Goal: Navigation & Orientation: Find specific page/section

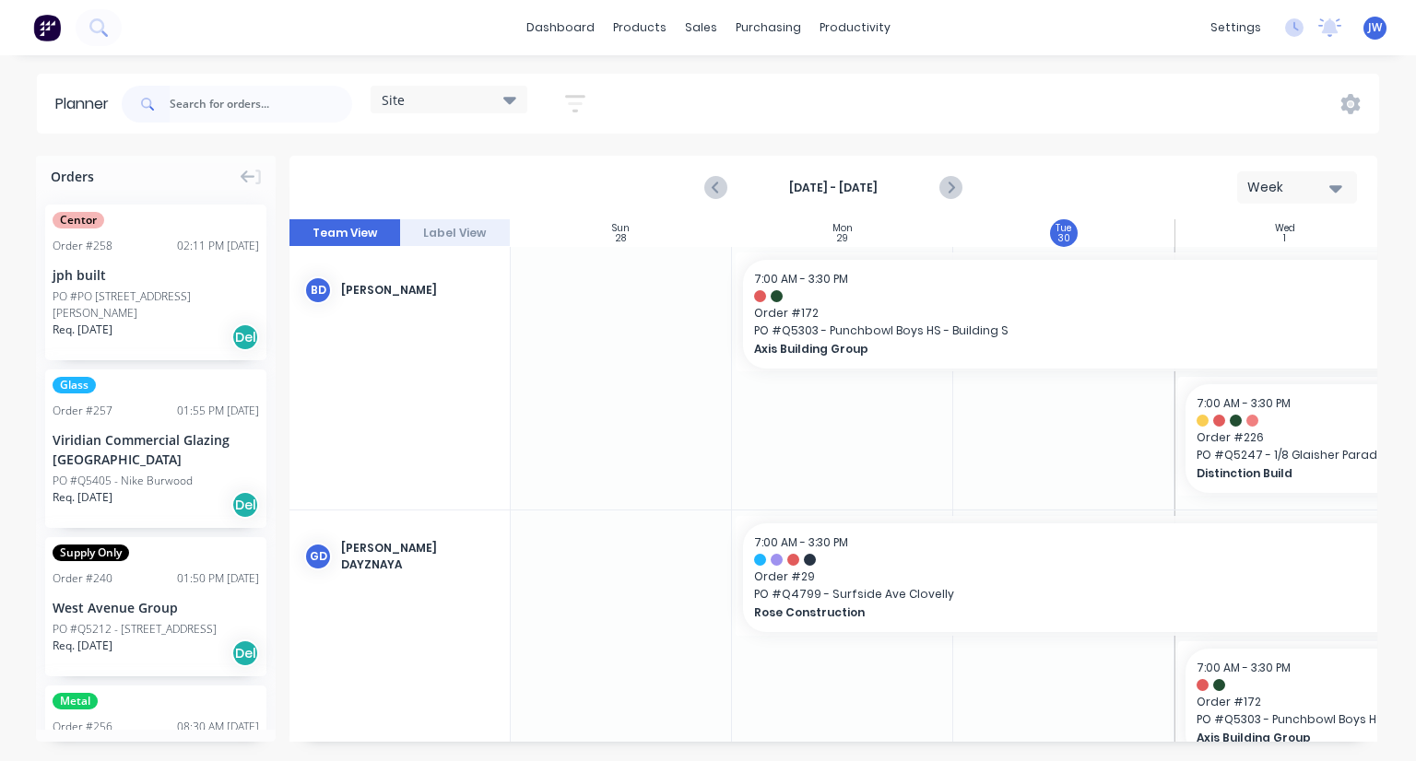
scroll to position [0, 379]
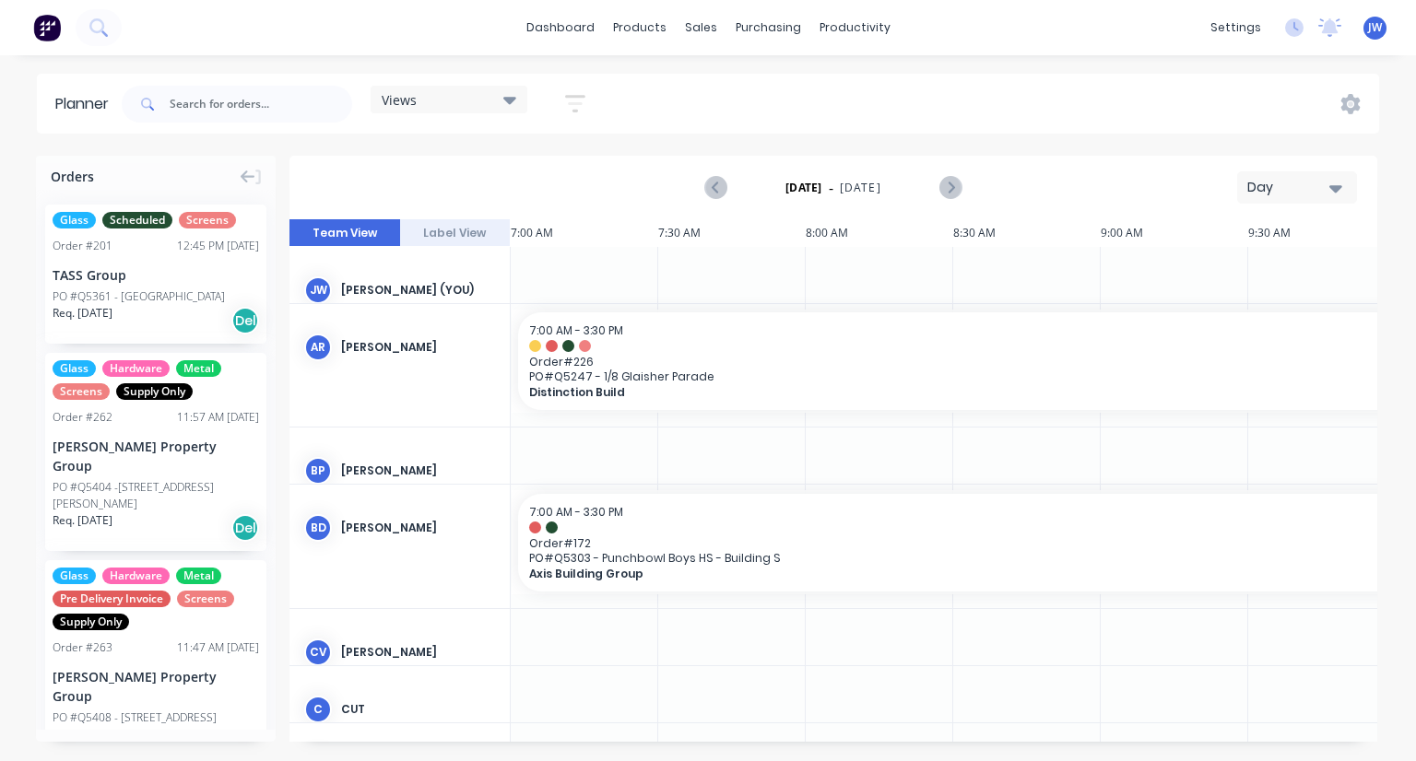
click at [517, 109] on div "Views" at bounding box center [449, 100] width 157 height 28
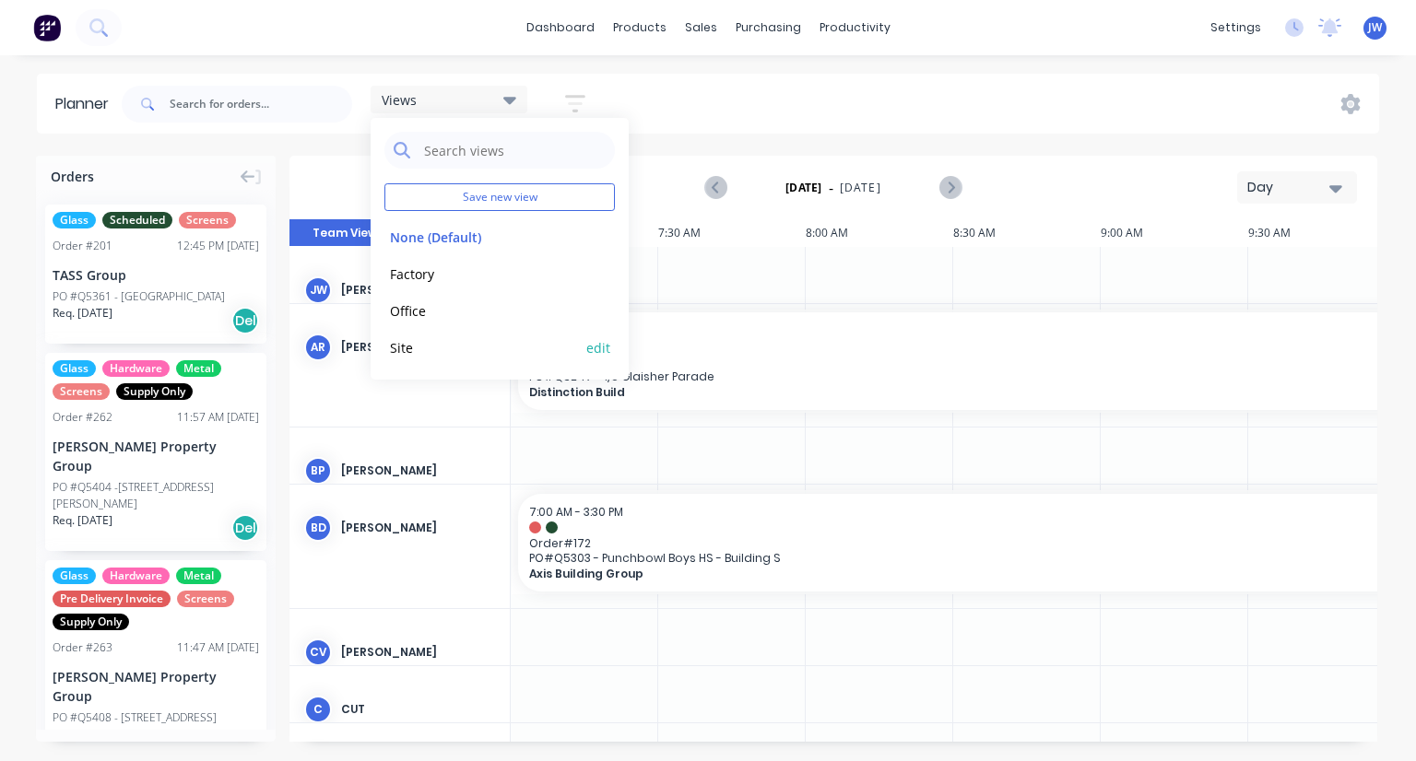
click at [406, 340] on button "Site" at bounding box center [482, 346] width 196 height 21
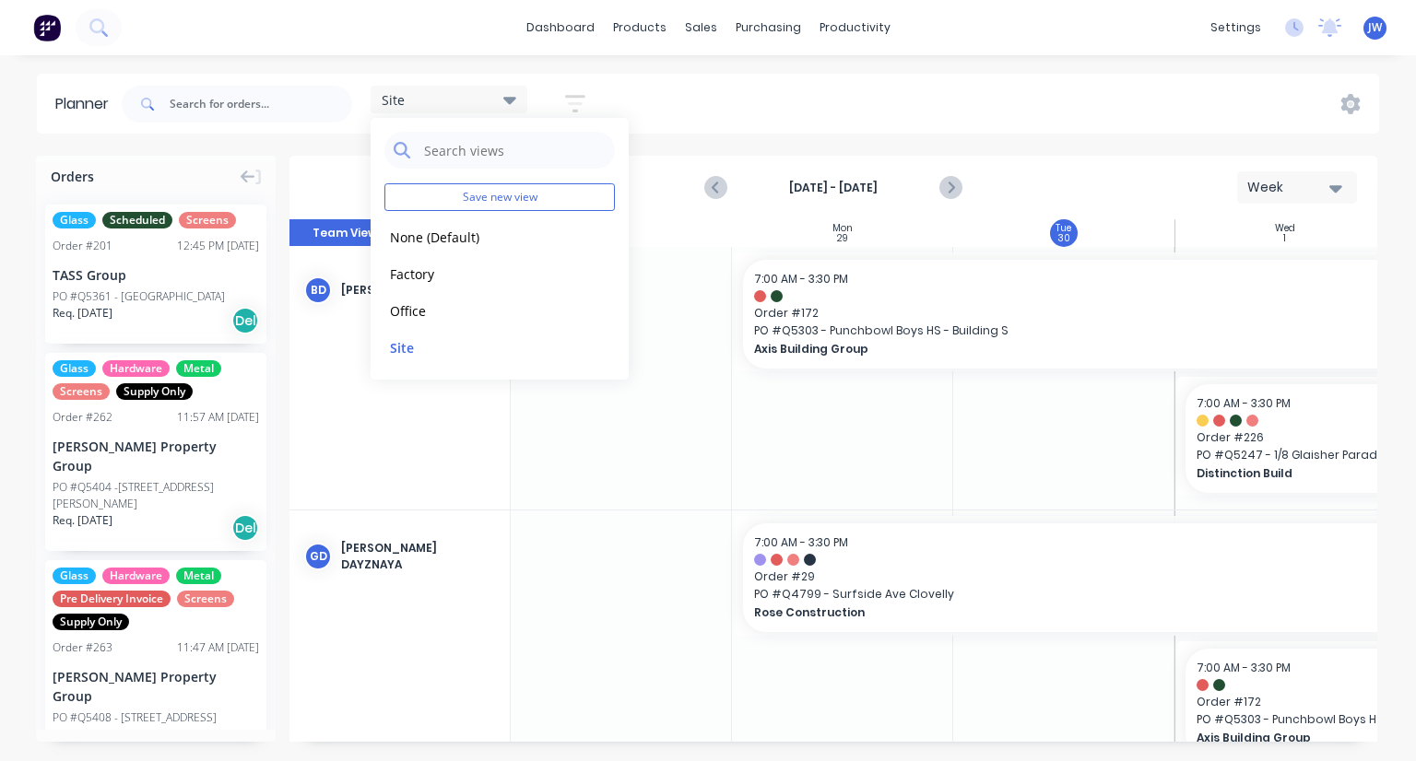
click at [689, 114] on div "Site Save new view None (Default) edit Factory edit Office edit Site edit Show/…" at bounding box center [748, 104] width 1261 height 55
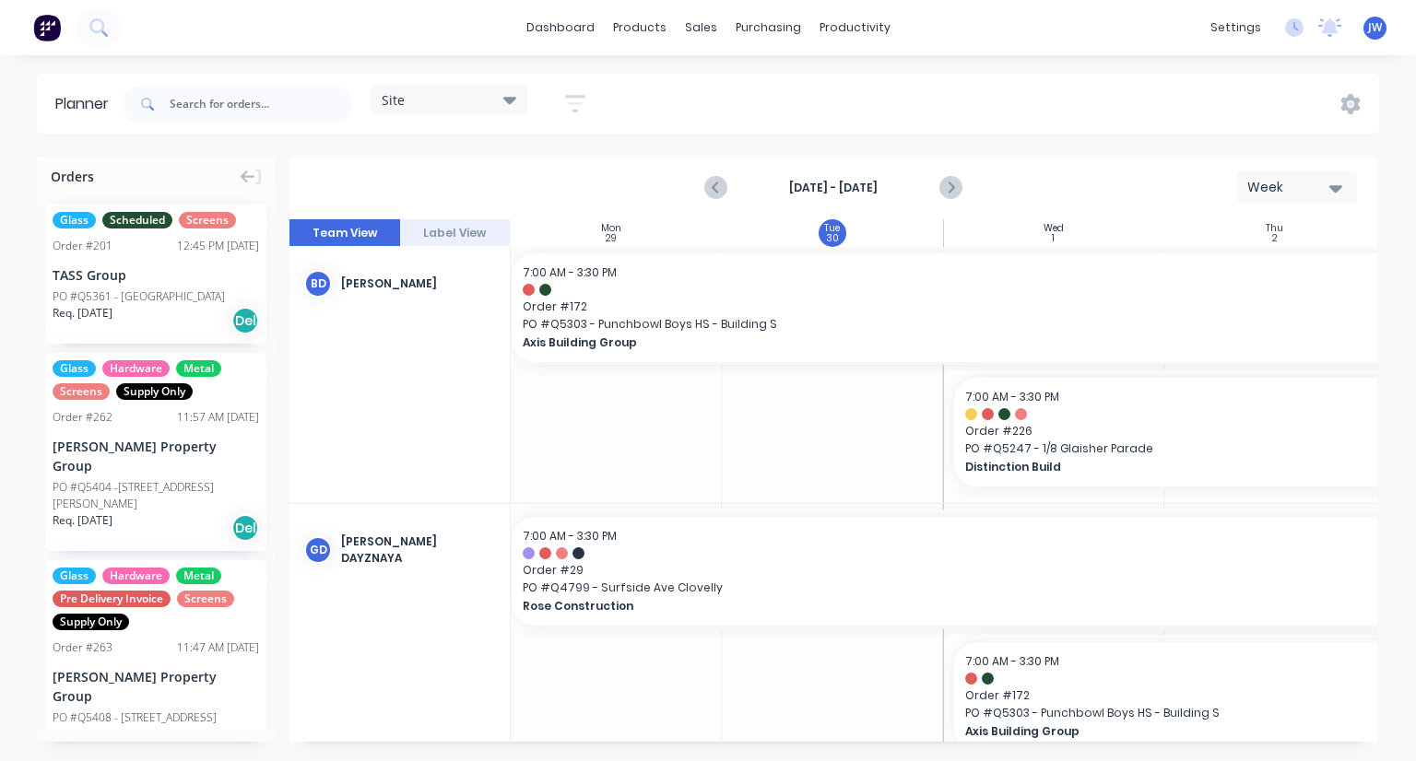
scroll to position [6, 0]
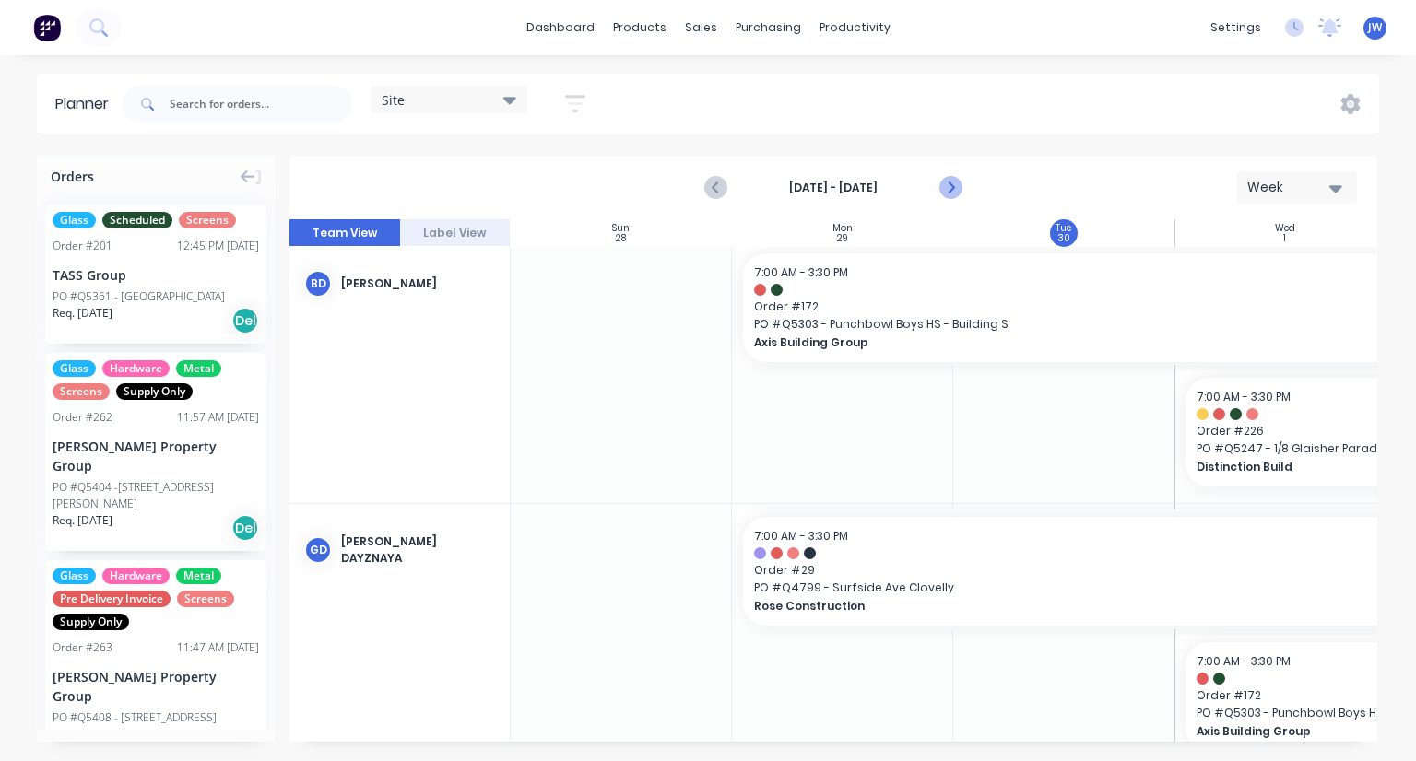
click at [946, 185] on icon "Next page" at bounding box center [949, 188] width 22 height 22
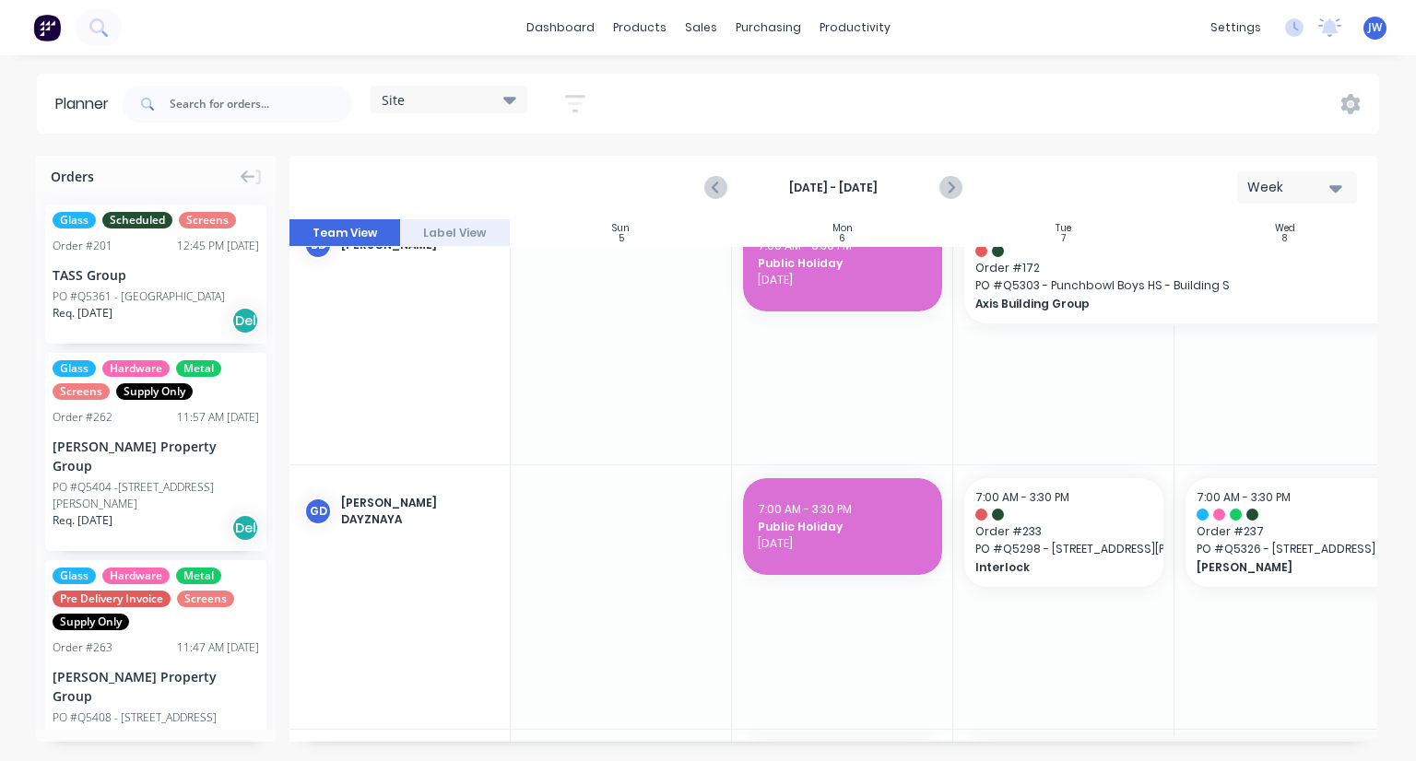
scroll to position [0, 0]
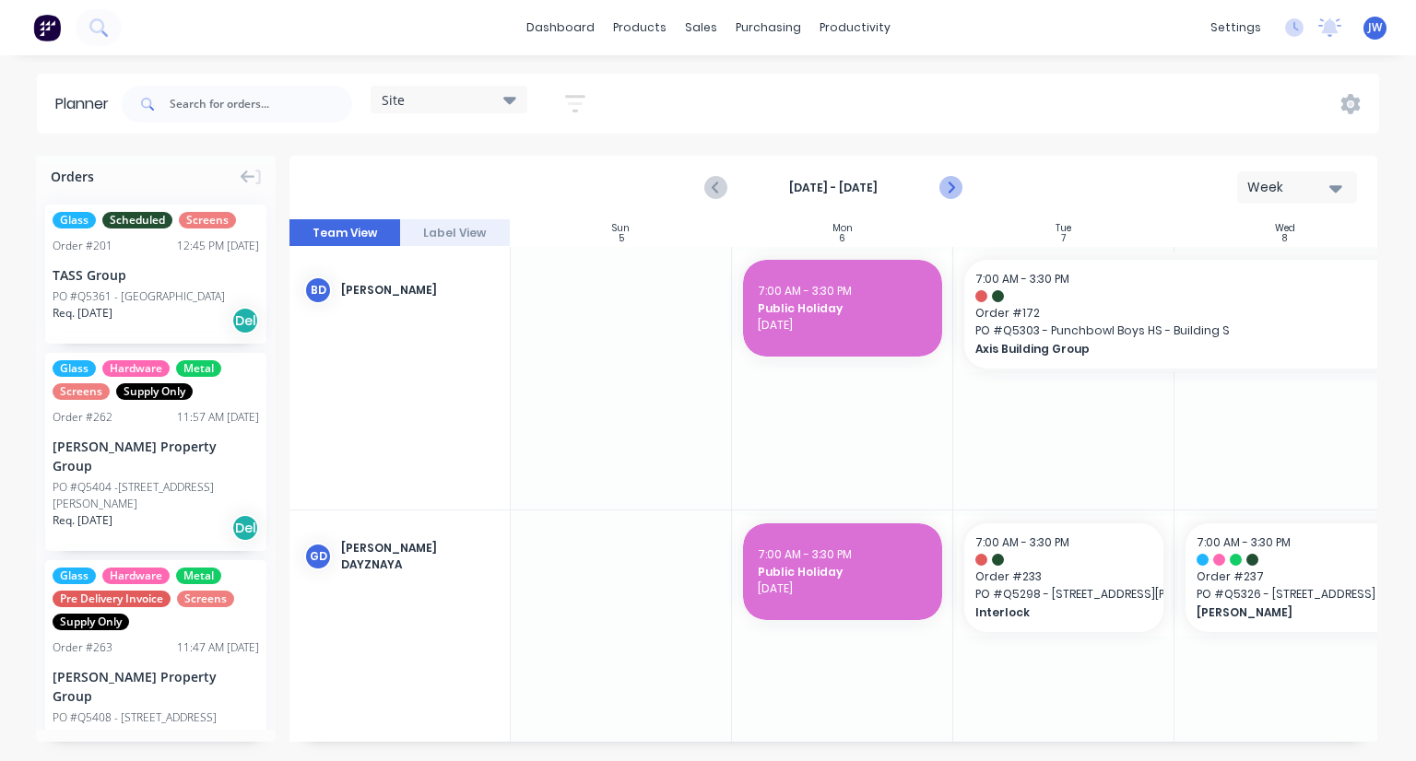
click at [944, 195] on icon "Next page" at bounding box center [949, 188] width 22 height 22
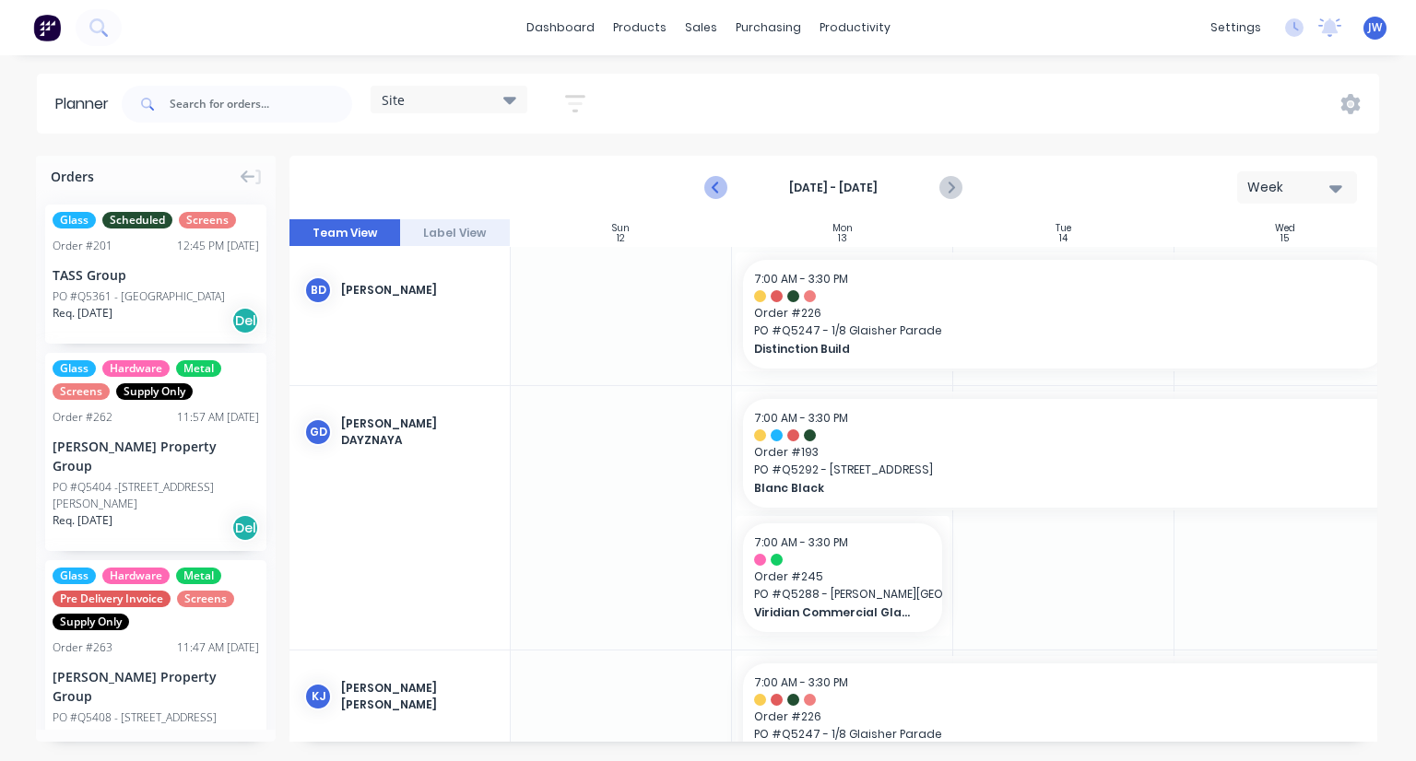
click at [716, 183] on icon "Previous page" at bounding box center [717, 188] width 8 height 15
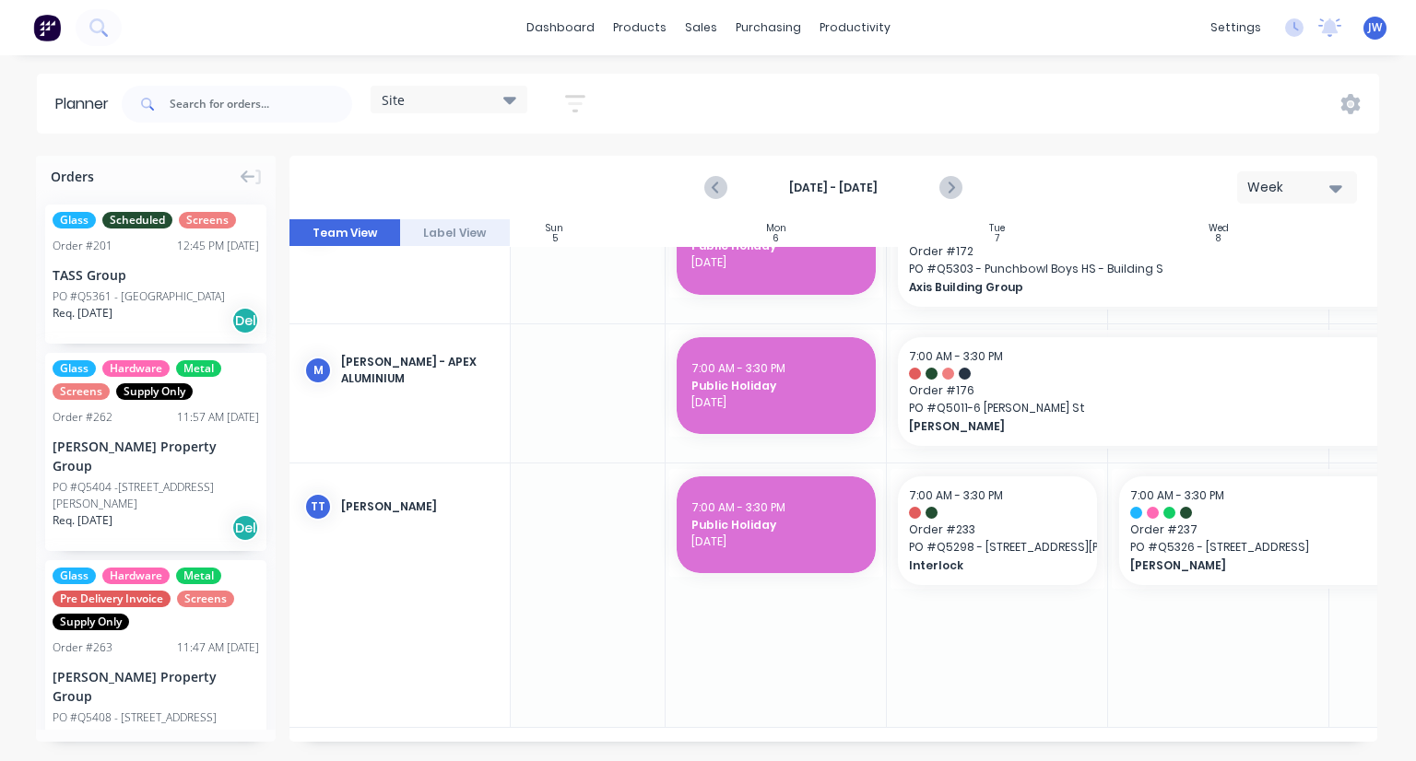
scroll to position [737, 0]
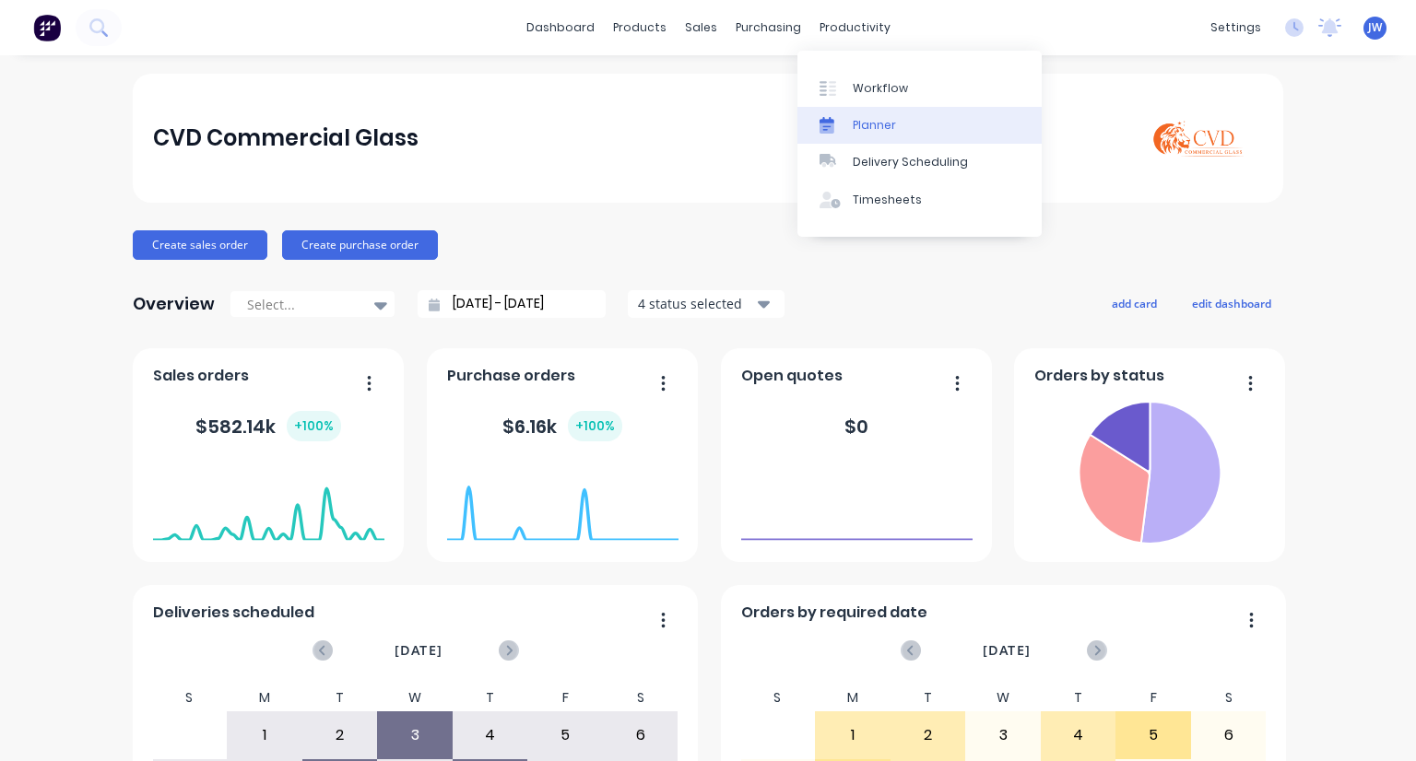
click at [875, 123] on div "Planner" at bounding box center [874, 125] width 43 height 17
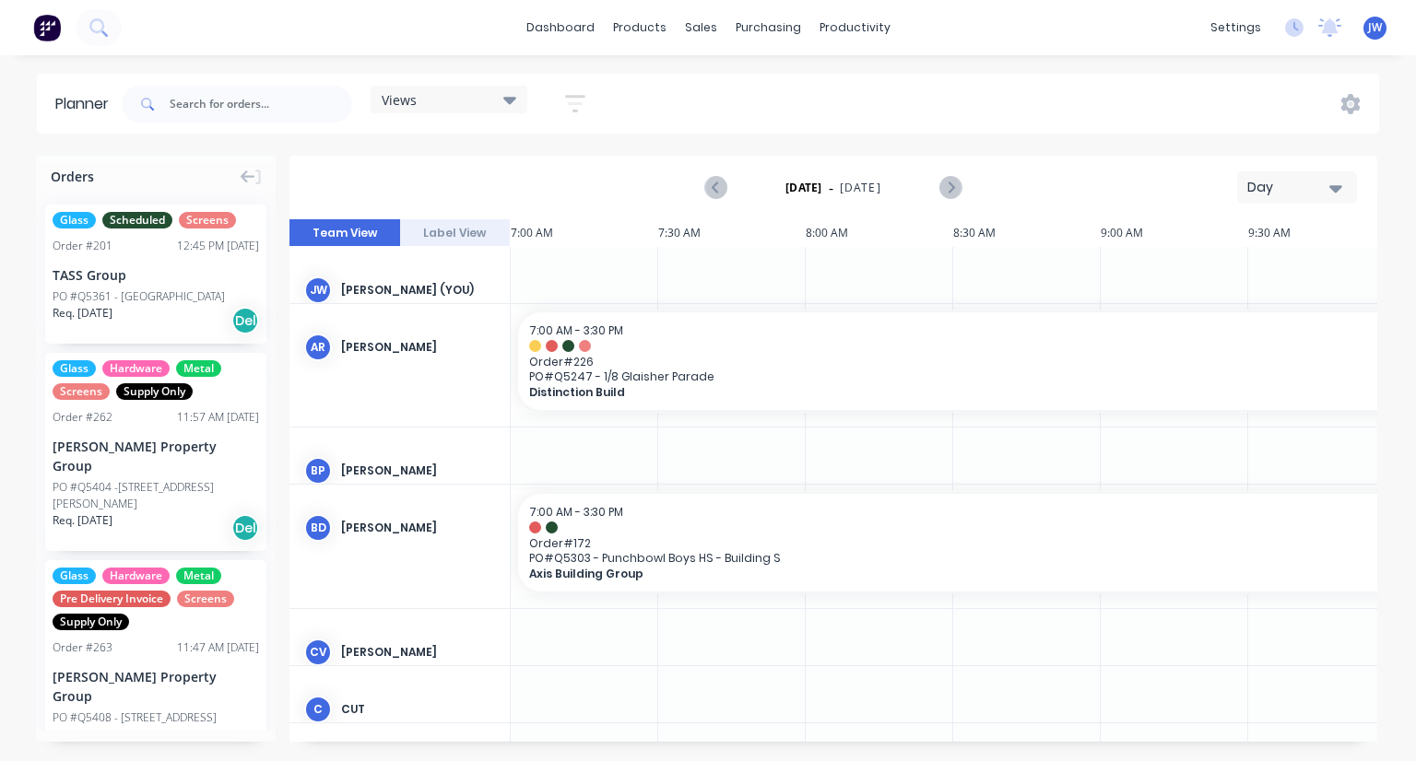
click at [524, 111] on div "Views" at bounding box center [449, 100] width 157 height 28
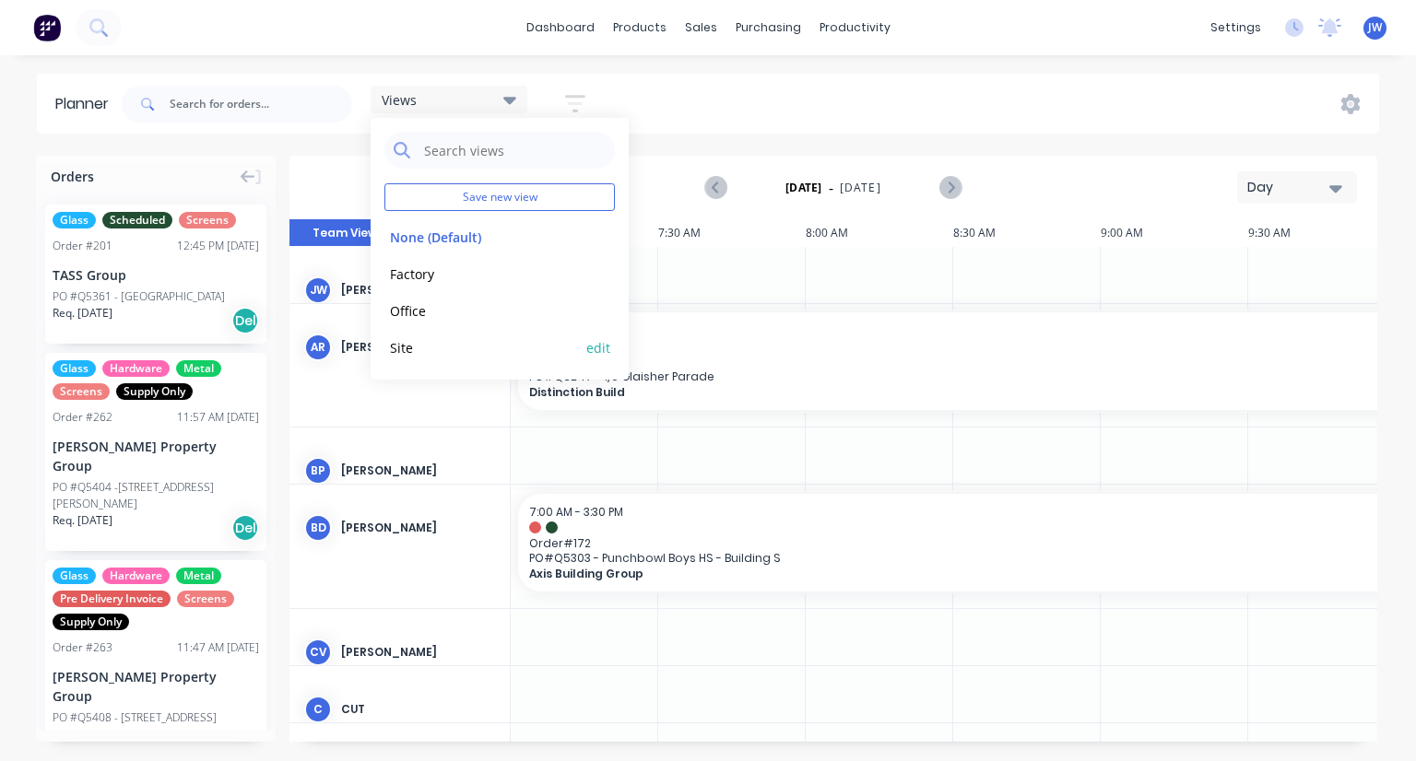
click at [413, 344] on button "Site" at bounding box center [482, 346] width 196 height 21
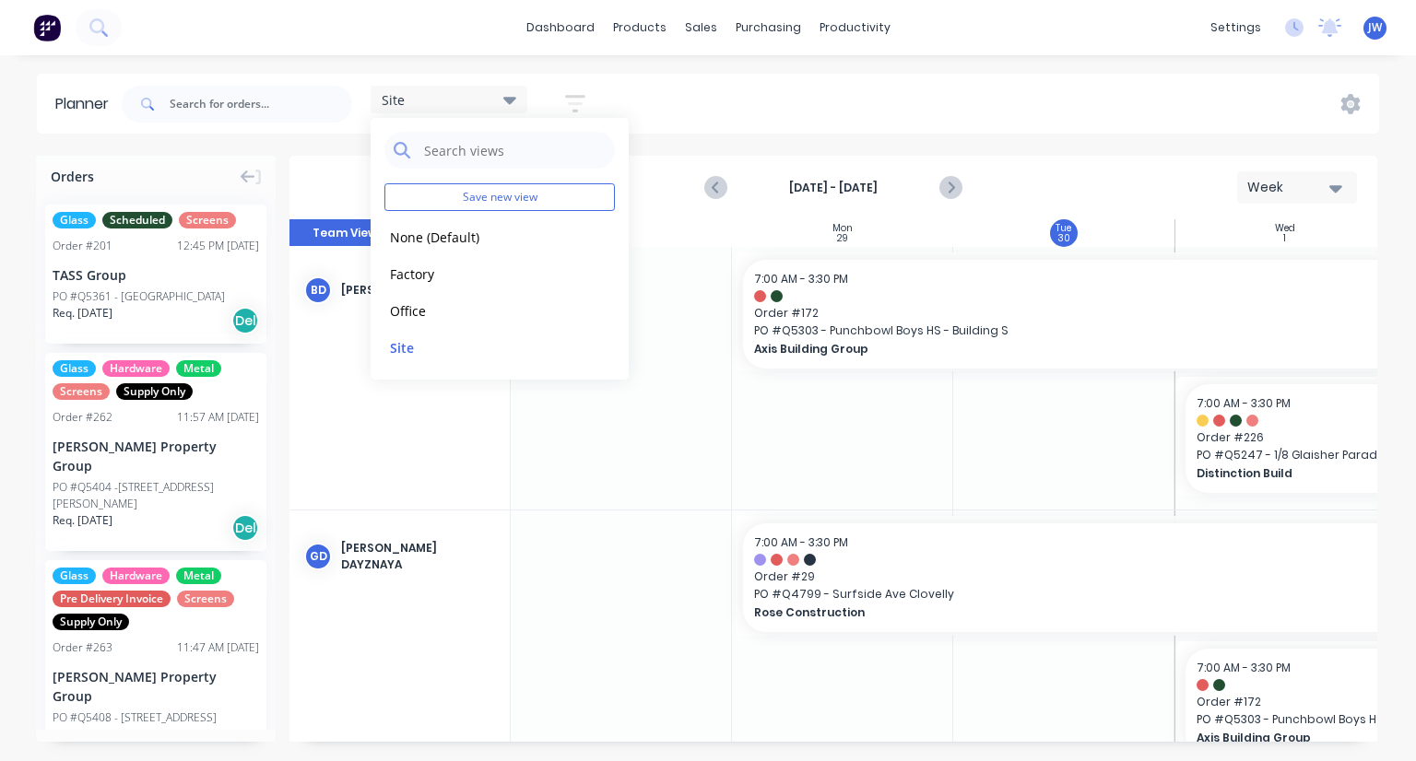
click at [867, 134] on div "Planner Site Save new view None (Default) edit Factory edit Office edit Site ed…" at bounding box center [708, 417] width 1416 height 687
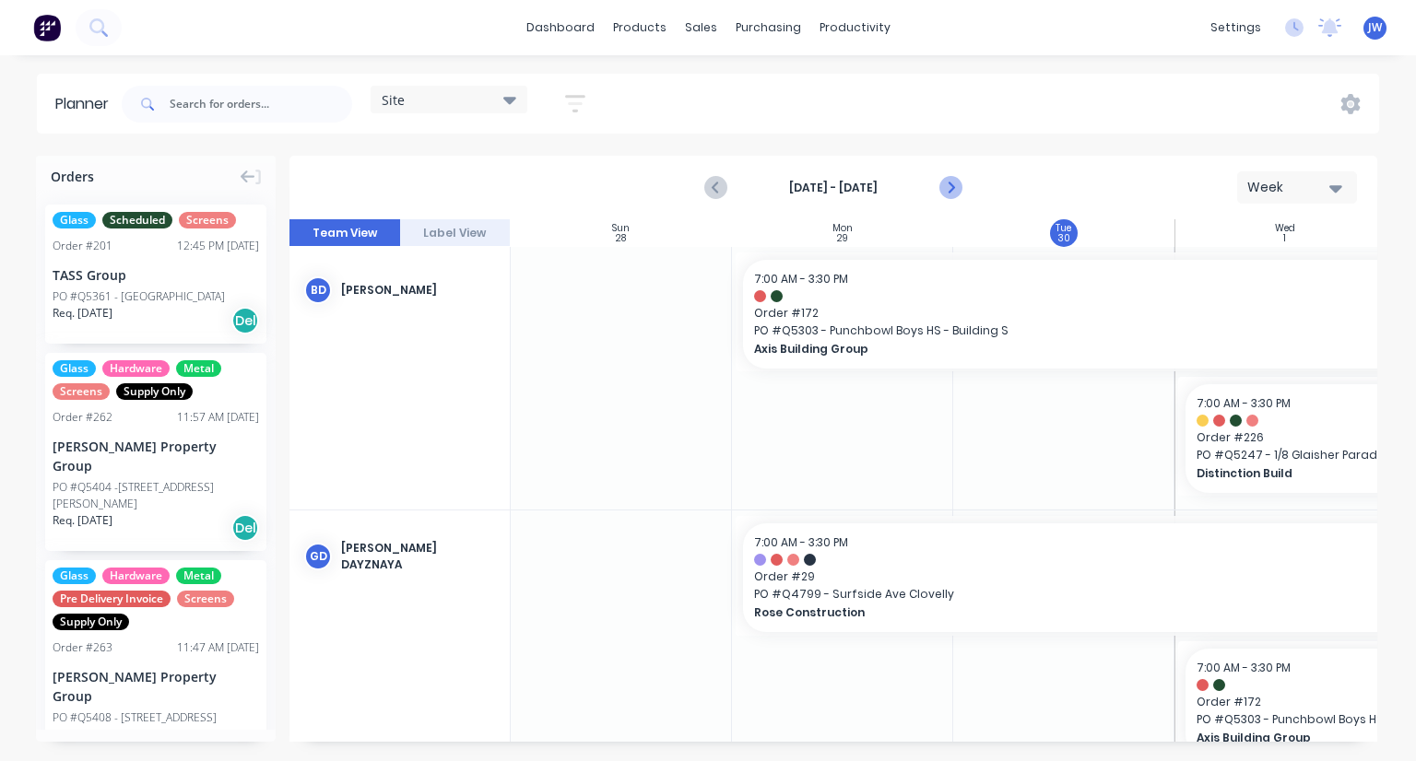
click at [945, 195] on icon "Next page" at bounding box center [949, 188] width 22 height 22
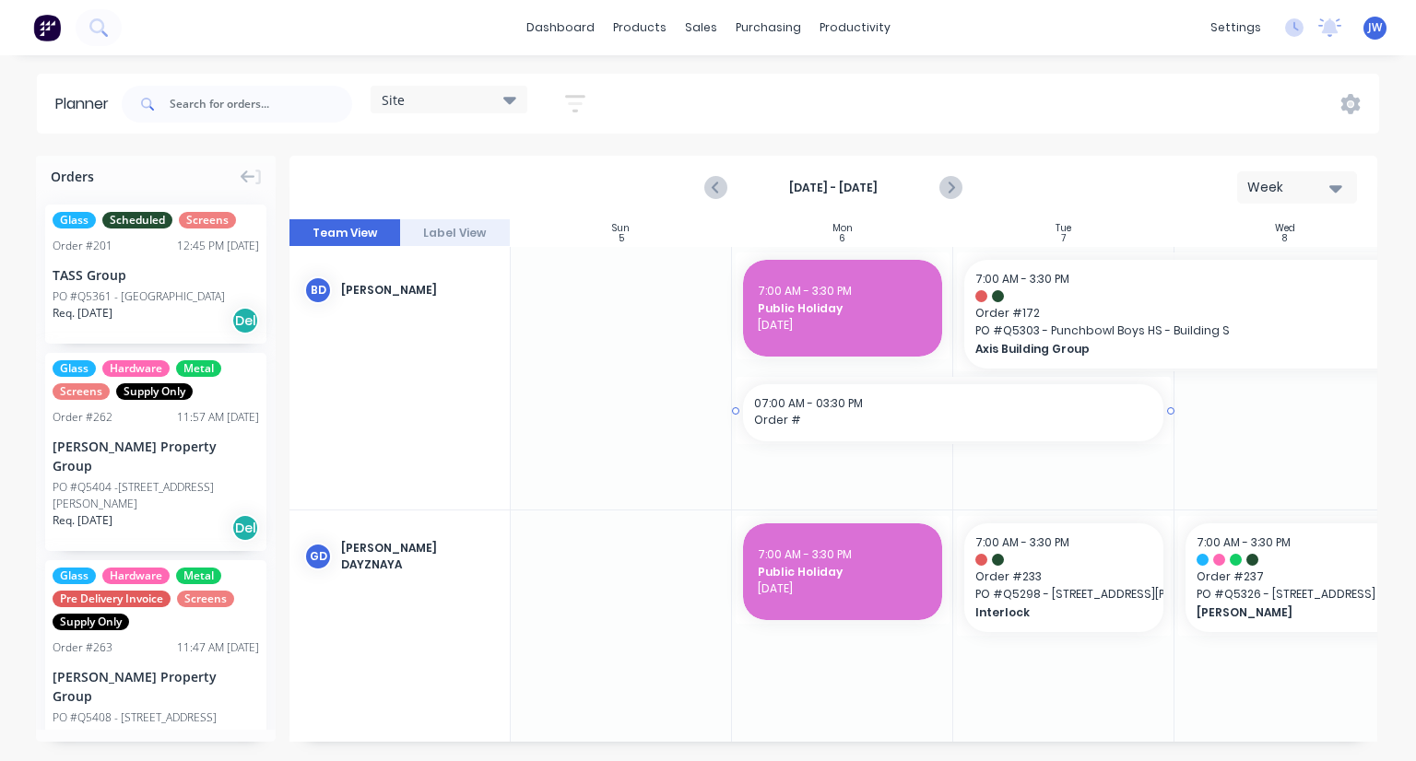
drag, startPoint x: 1068, startPoint y: 459, endPoint x: 832, endPoint y: 466, distance: 236.1
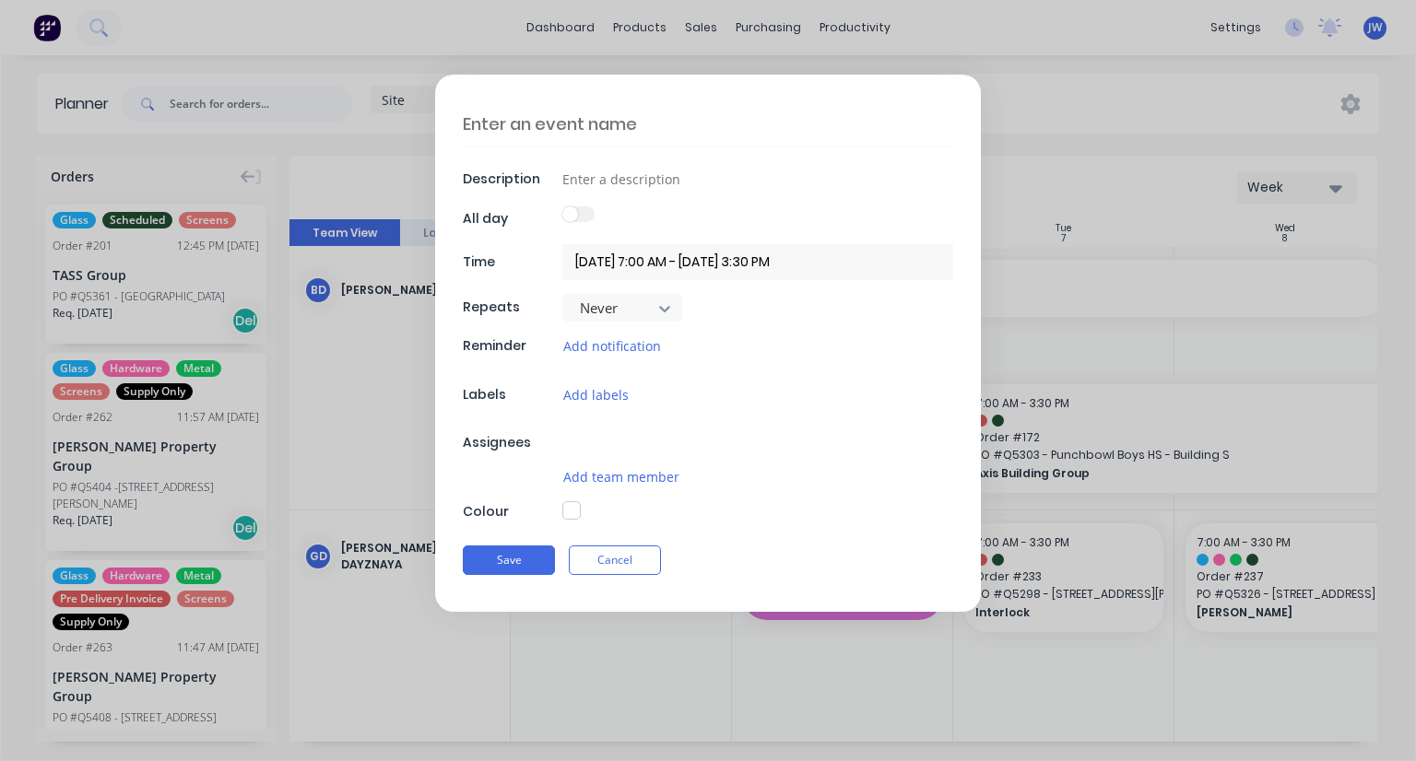
type textarea "x"
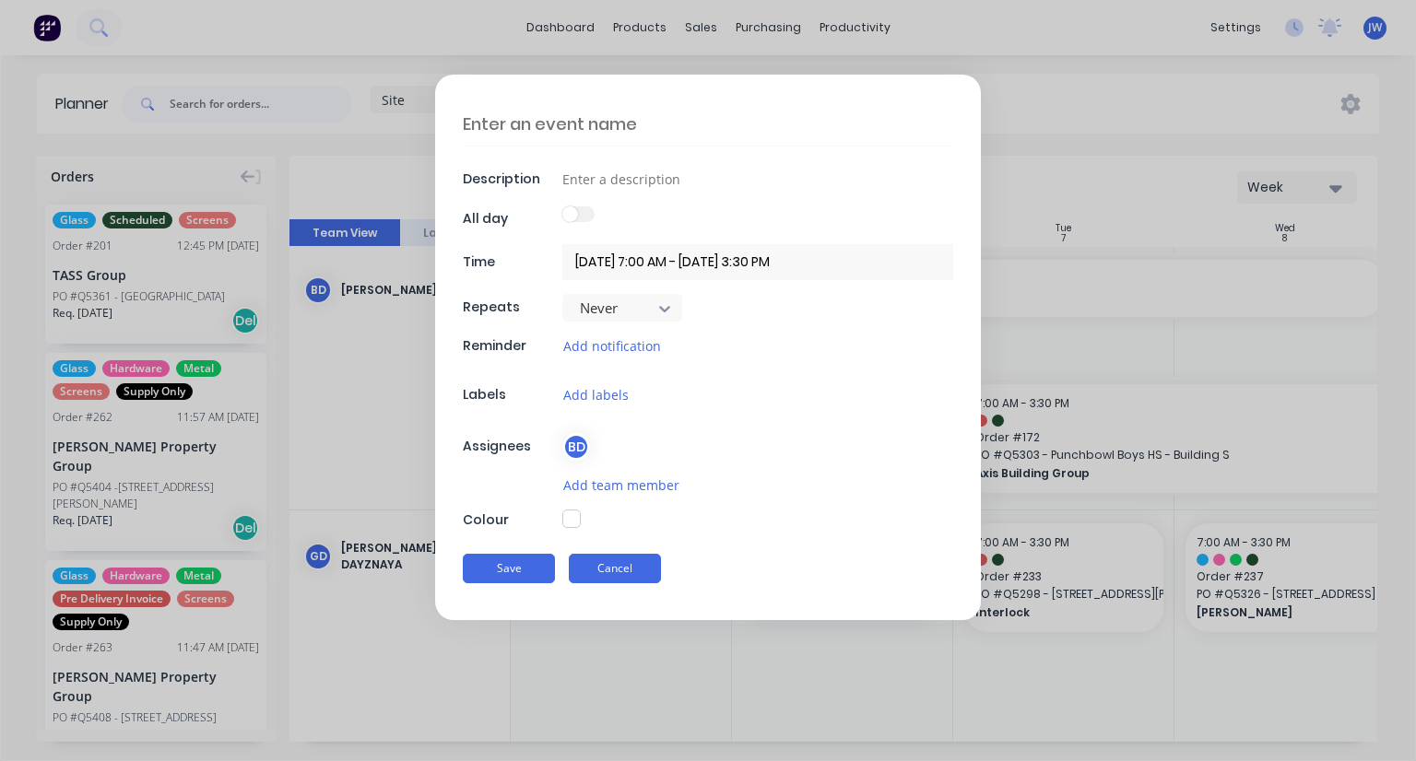
click at [603, 561] on button "Cancel" at bounding box center [615, 569] width 92 height 30
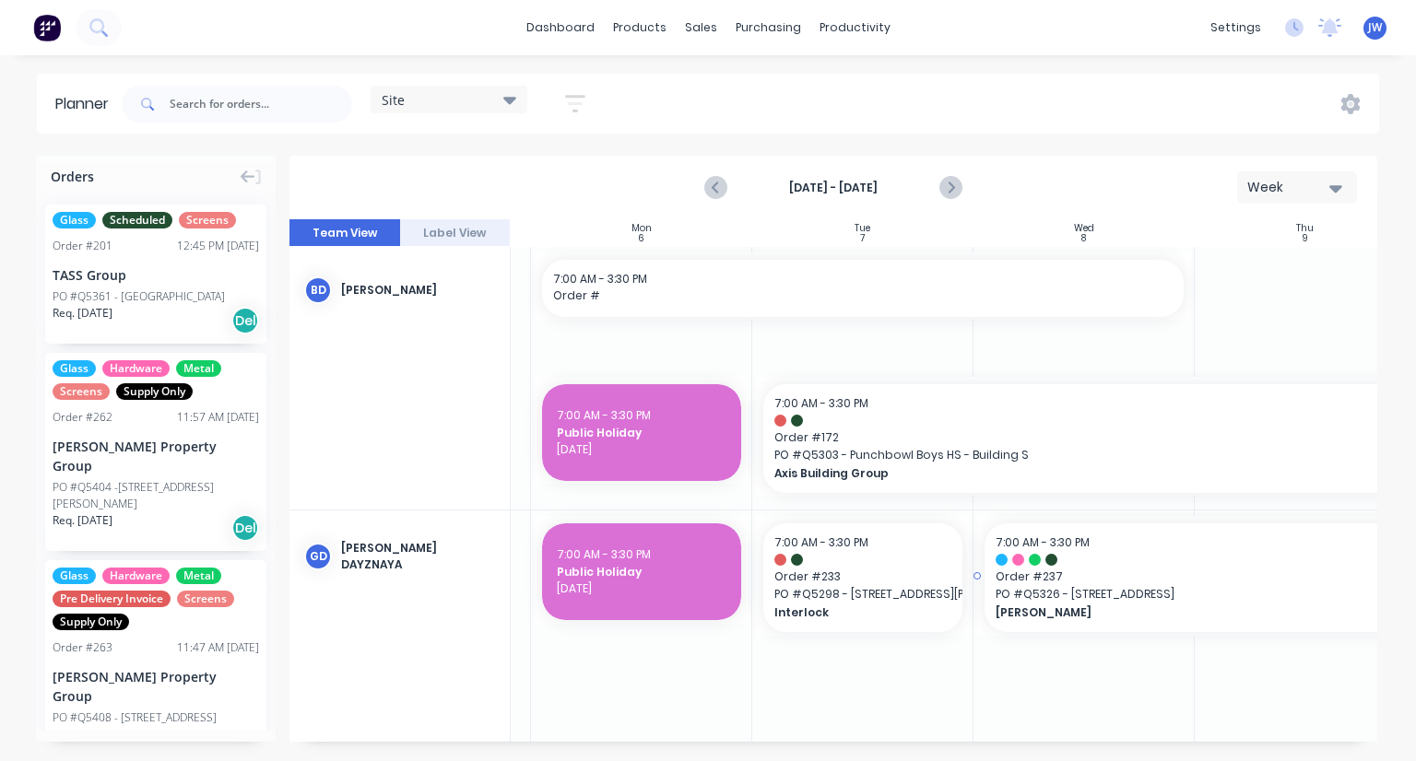
scroll to position [0, 199]
click at [719, 182] on icon "Previous page" at bounding box center [717, 188] width 8 height 15
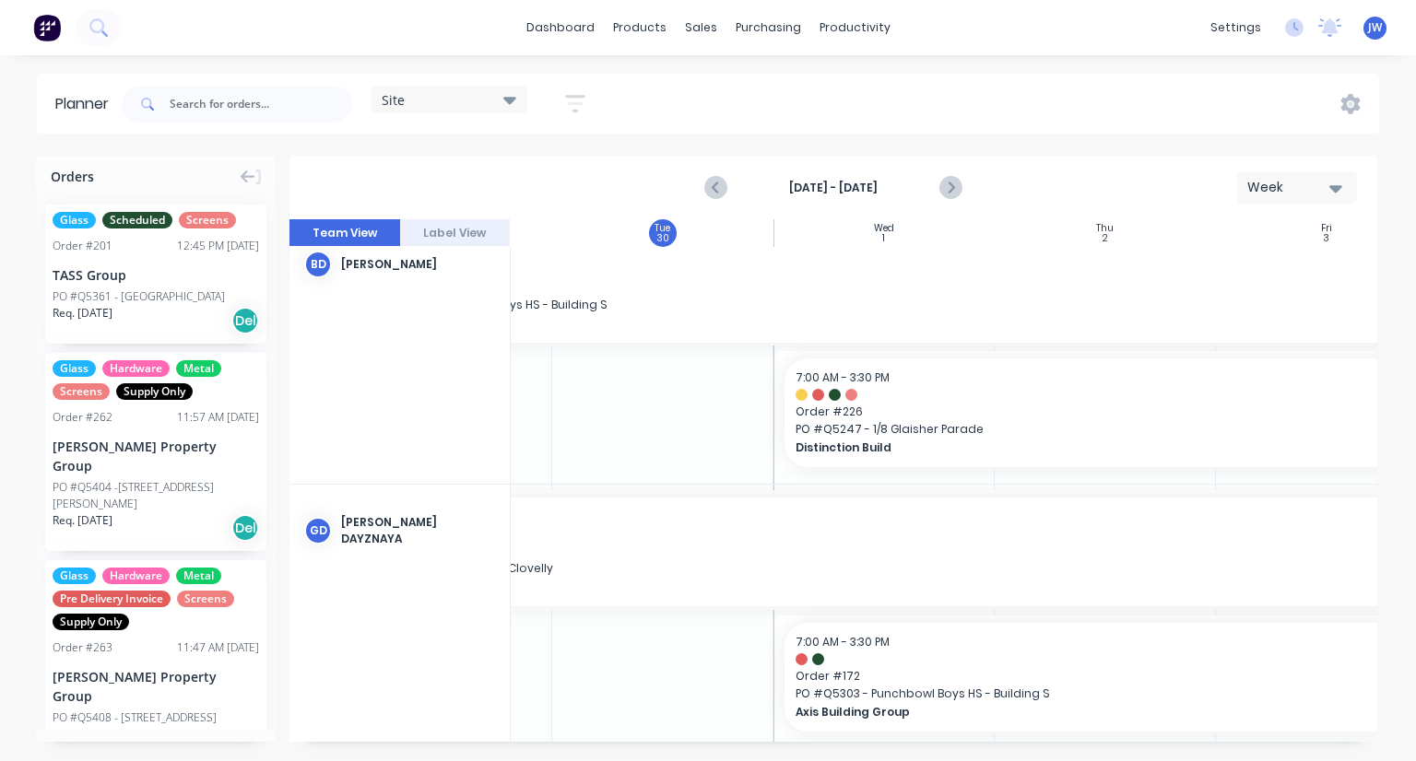
scroll to position [26, 448]
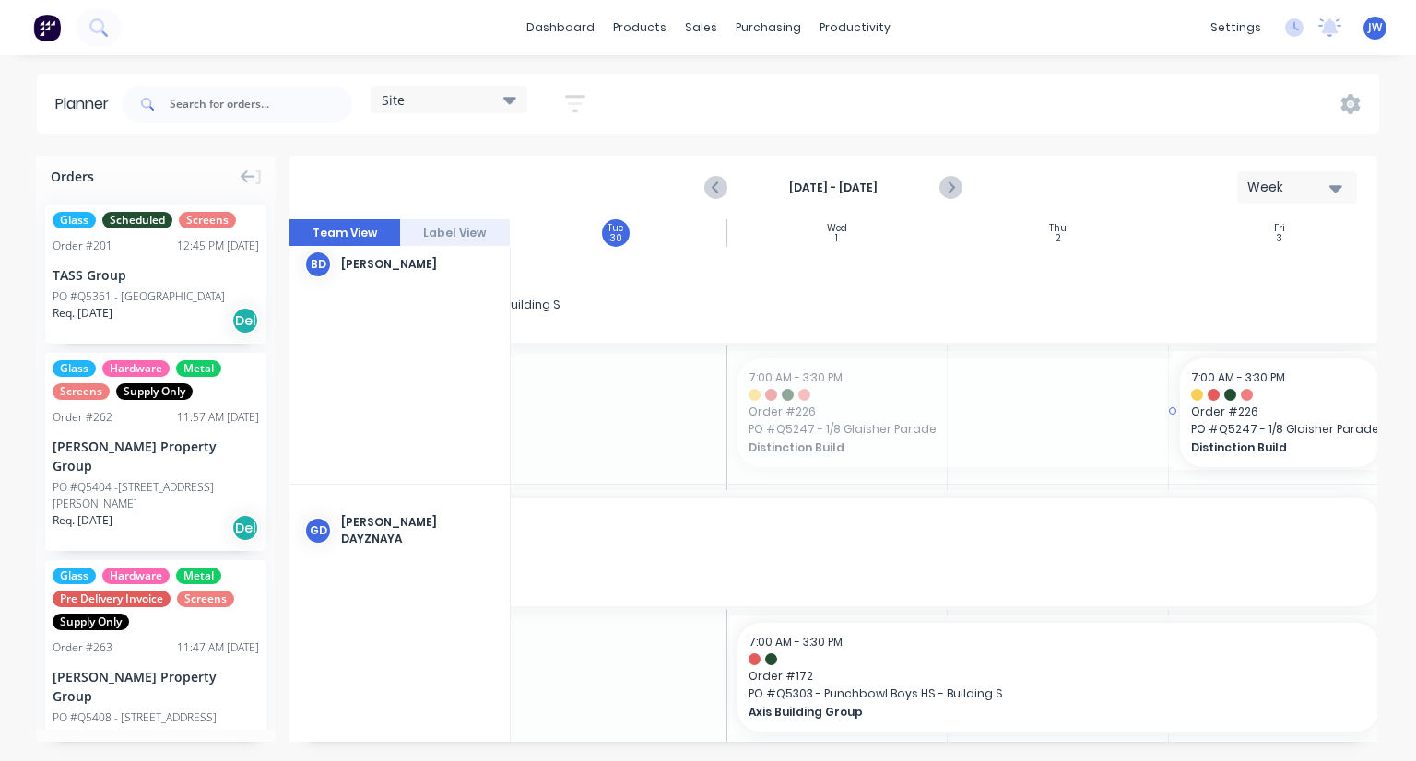
drag, startPoint x: 726, startPoint y: 410, endPoint x: 1217, endPoint y: 439, distance: 491.3
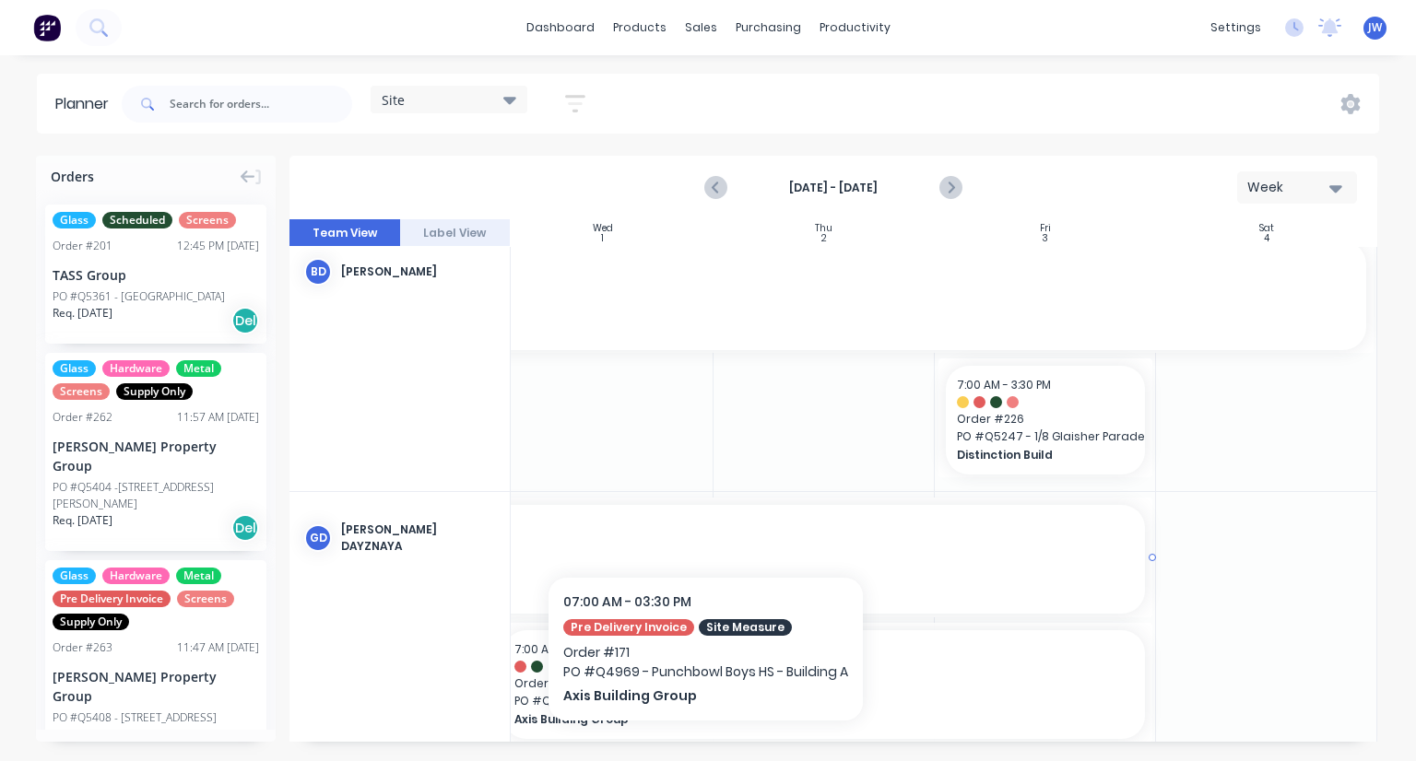
scroll to position [0, 690]
